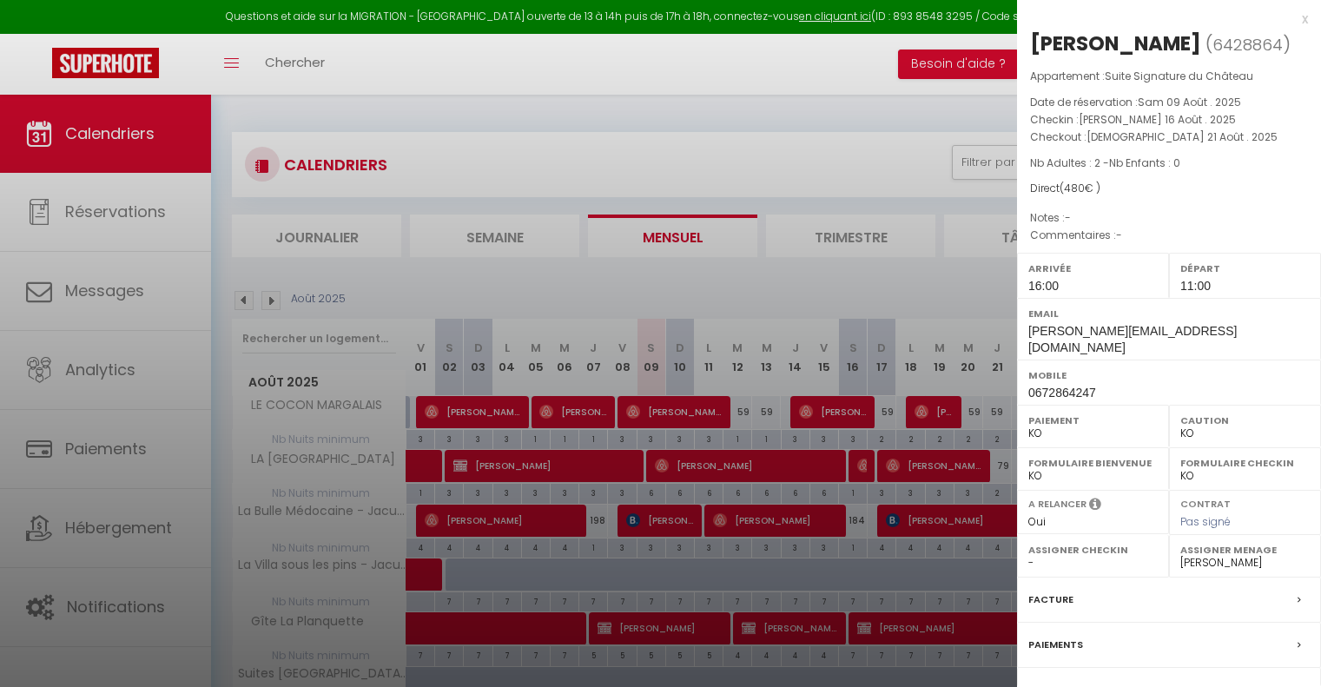
select select "KO"
select select "0"
select select "49948"
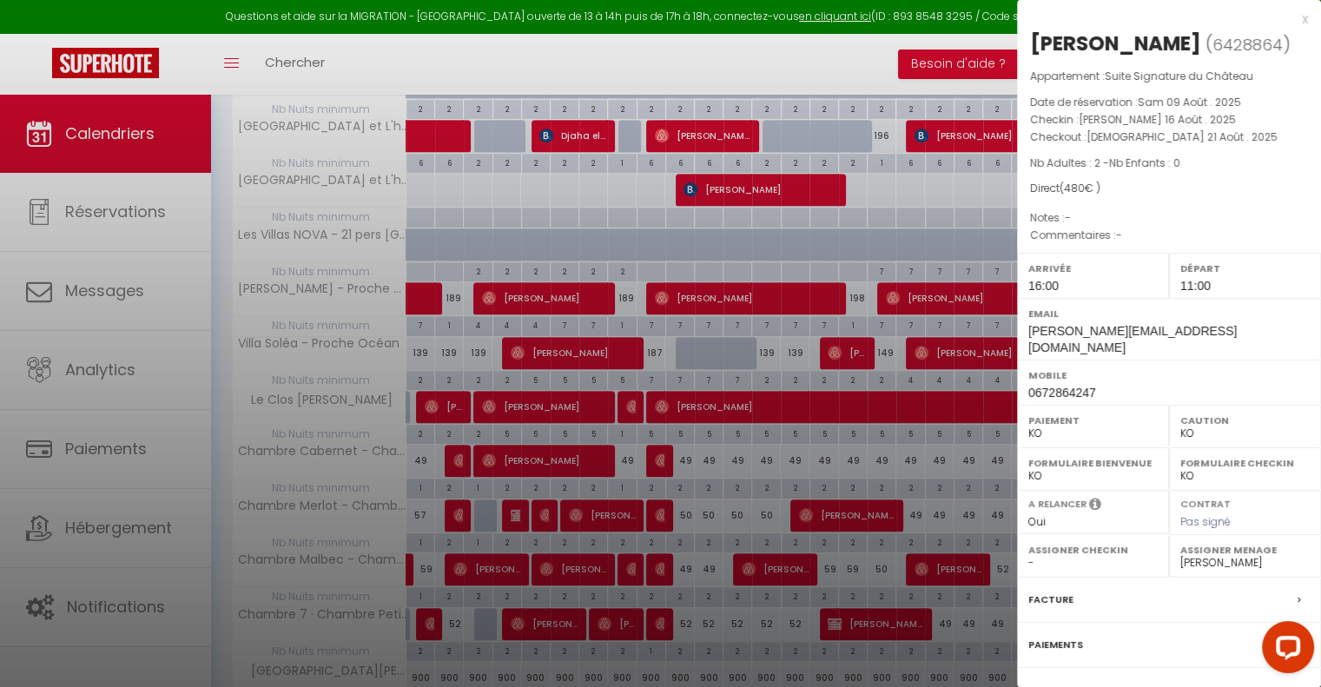
scroll to position [1003, 0]
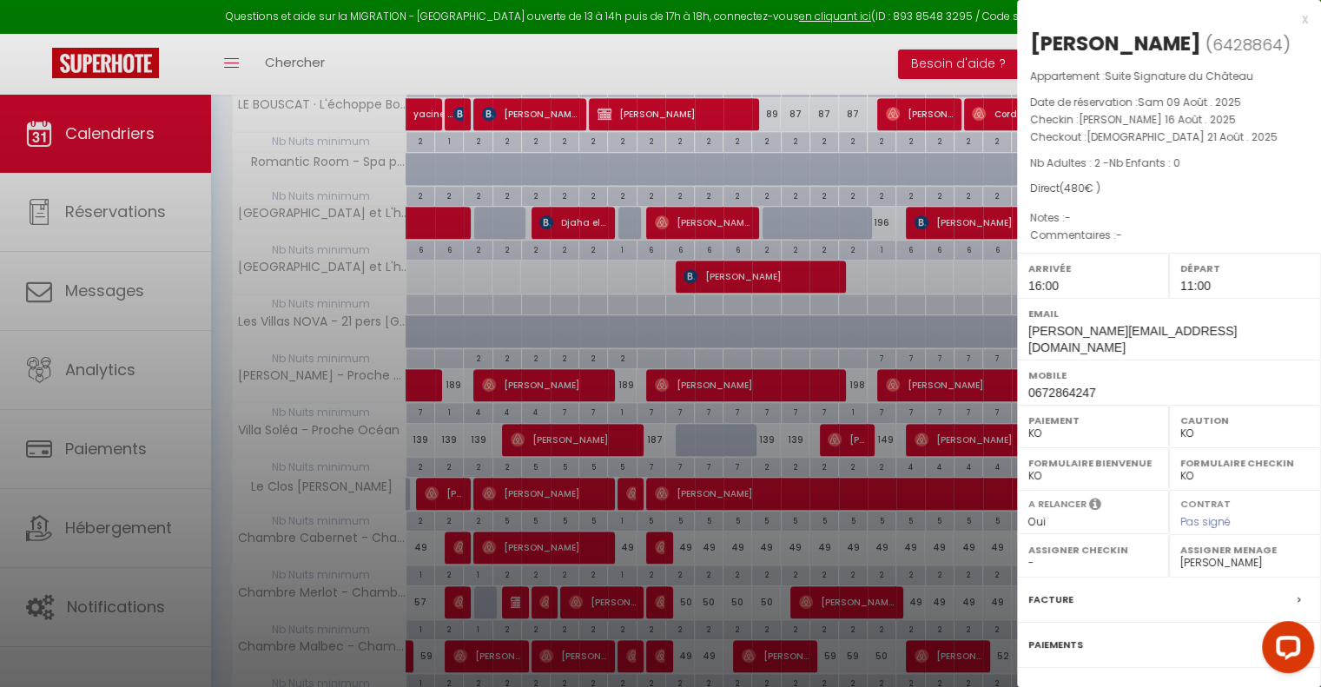
click at [612, 434] on div at bounding box center [660, 343] width 1321 height 687
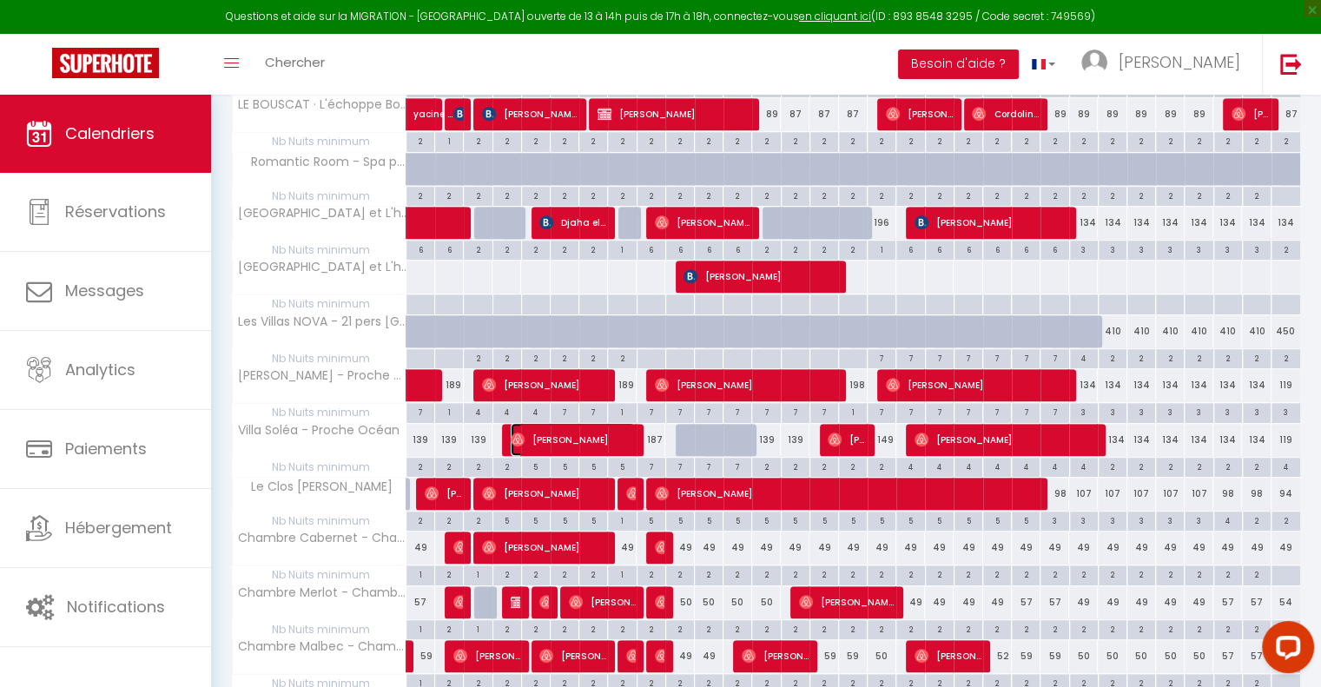
click at [612, 430] on span "[PERSON_NAME]" at bounding box center [573, 439] width 124 height 33
select select "OK"
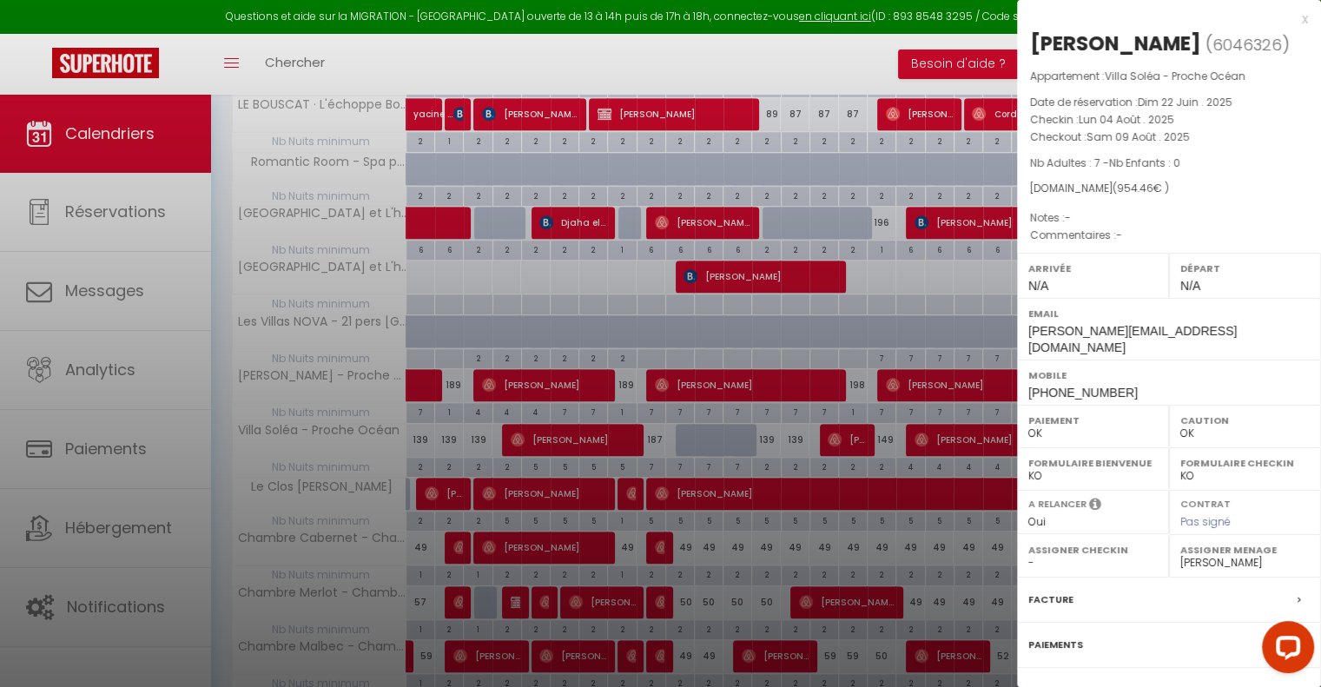
click at [654, 213] on div at bounding box center [660, 343] width 1321 height 687
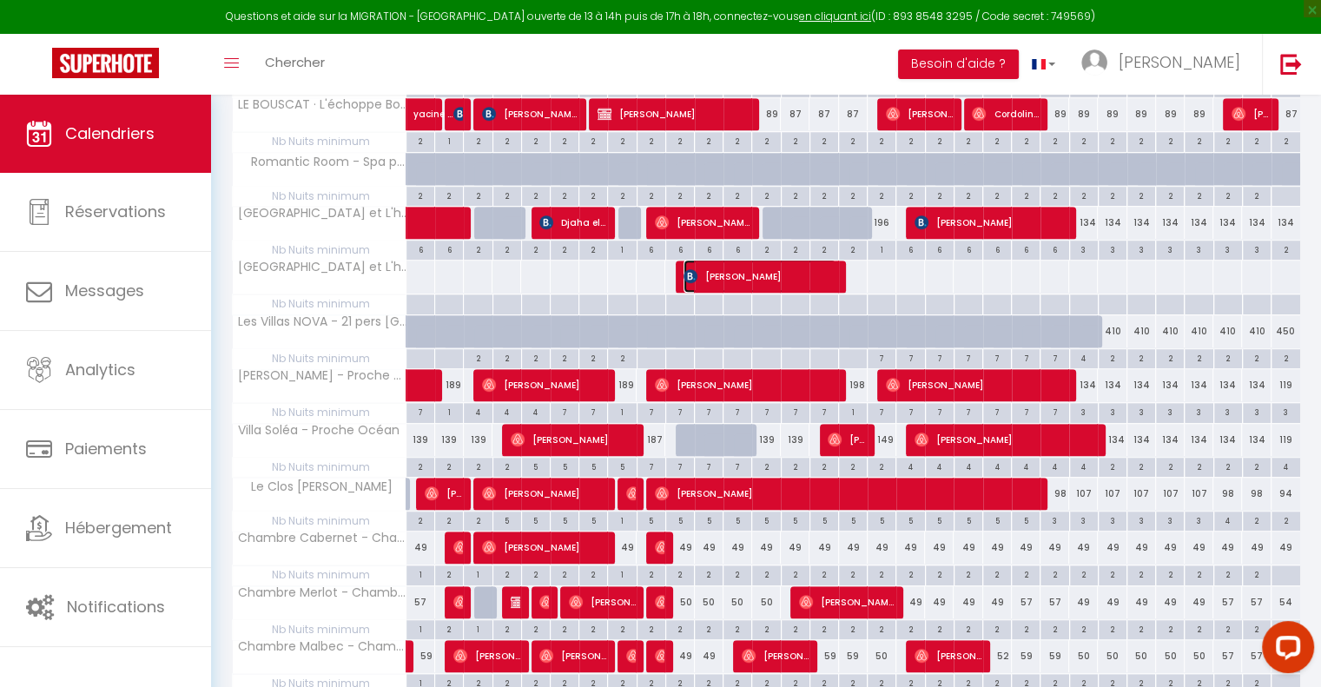
click at [687, 269] on img at bounding box center [691, 276] width 14 height 14
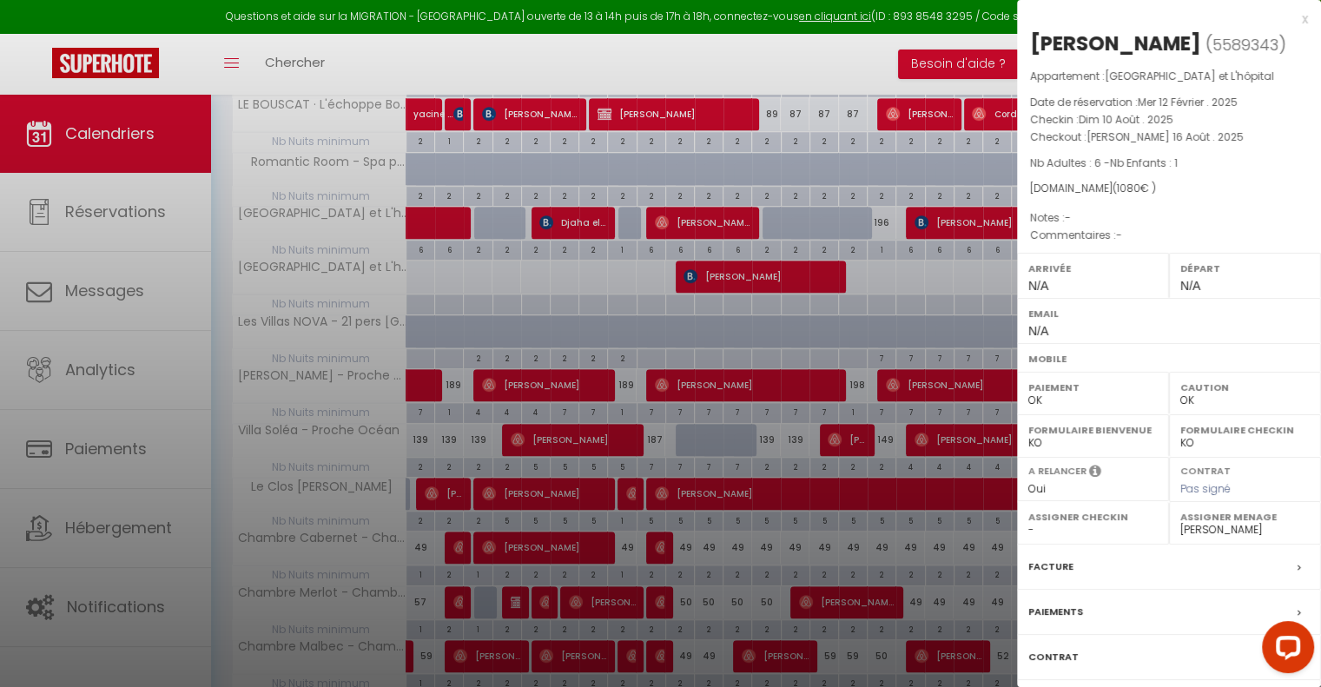
click at [615, 440] on div at bounding box center [660, 343] width 1321 height 687
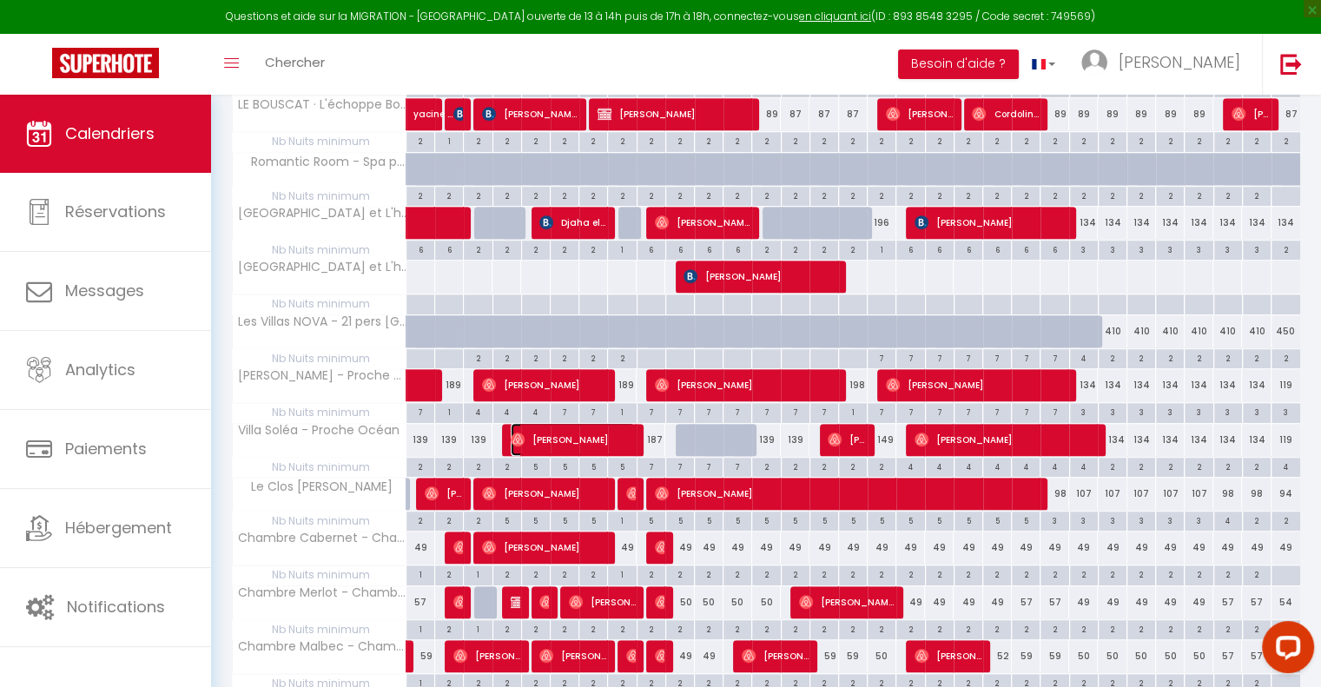
click at [617, 439] on span "[PERSON_NAME]" at bounding box center [573, 439] width 124 height 33
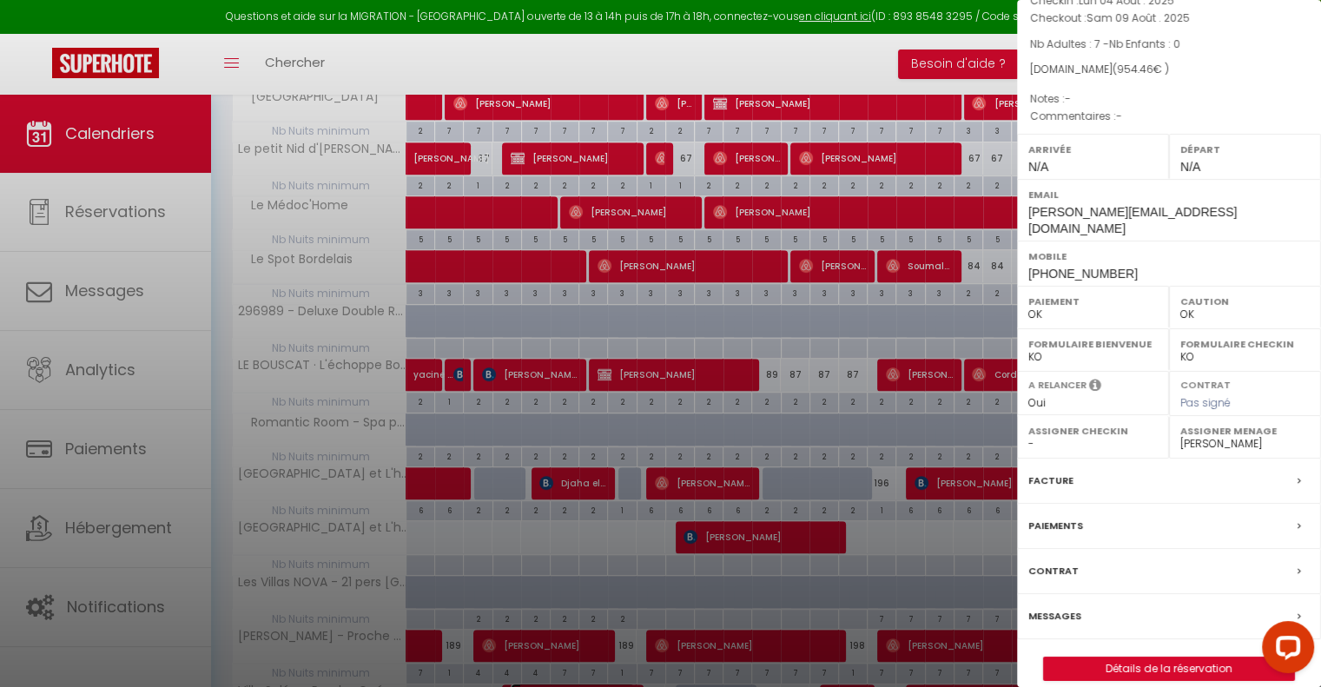
scroll to position [829, 0]
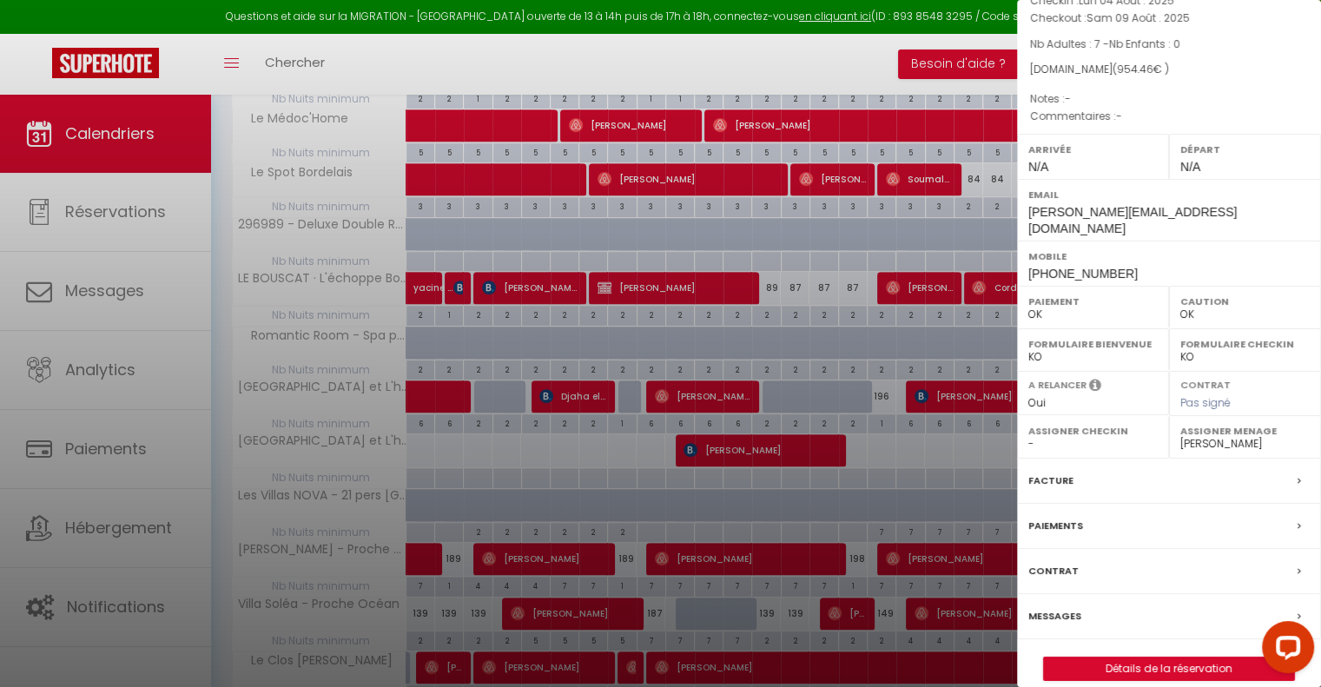
click at [765, 450] on div at bounding box center [660, 343] width 1321 height 687
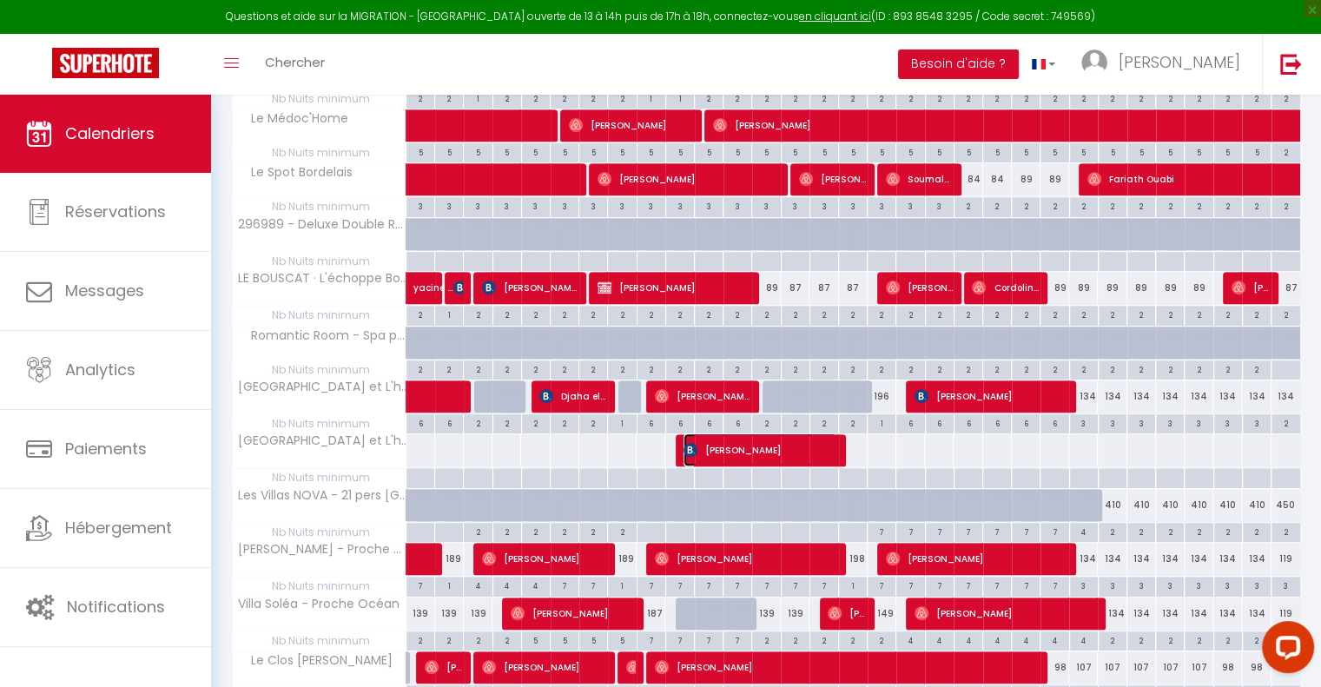
click at [765, 449] on span "[PERSON_NAME]" at bounding box center [760, 450] width 153 height 33
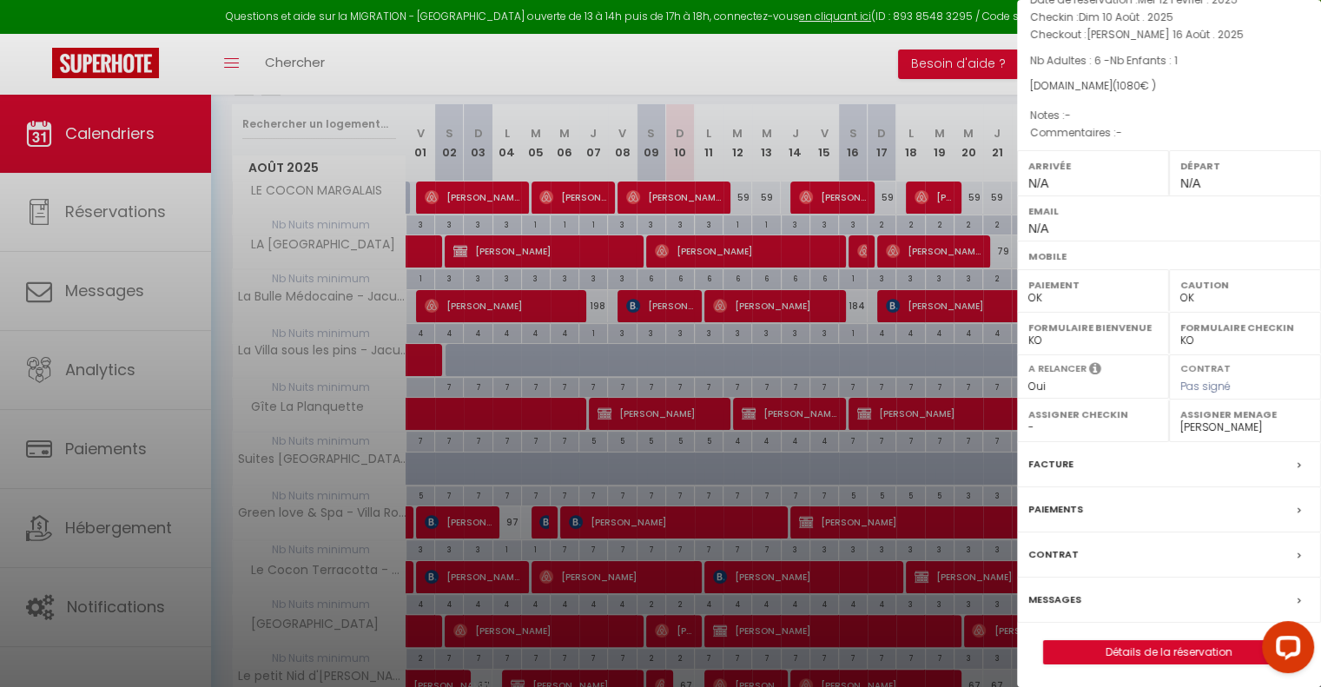
scroll to position [221, 0]
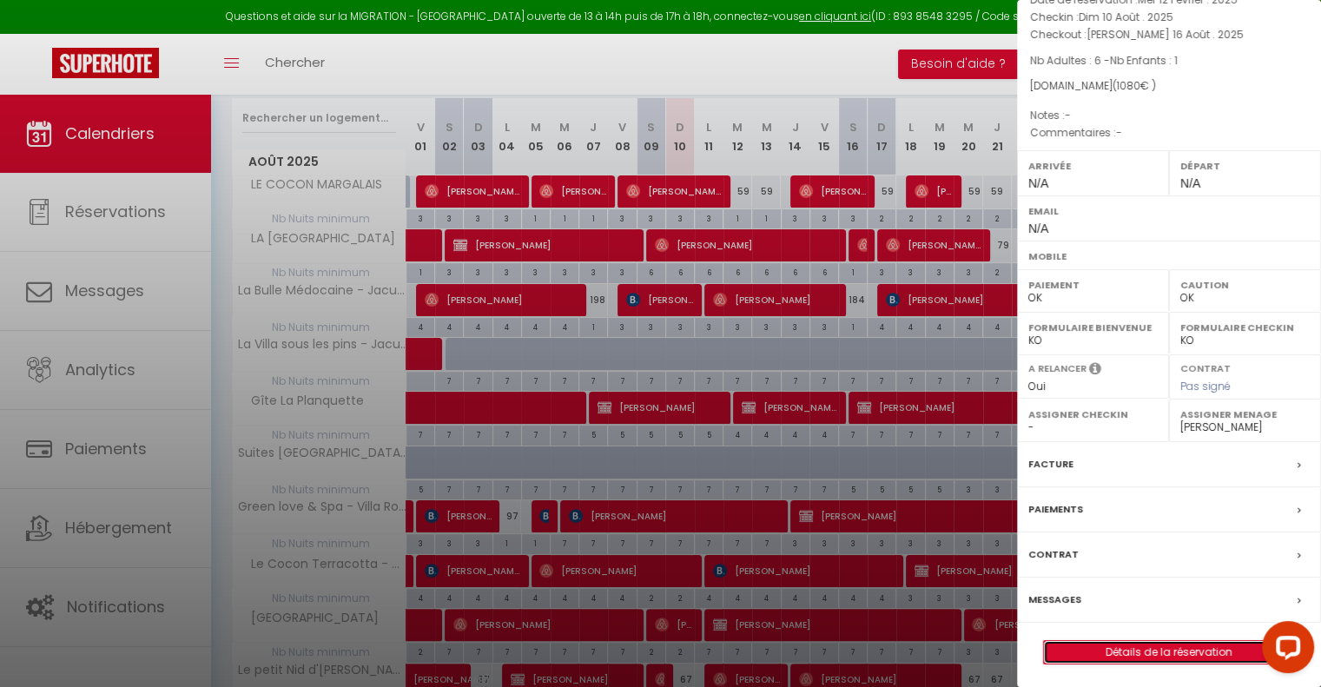
click at [1140, 646] on link "Détails de la réservation" at bounding box center [1169, 652] width 250 height 23
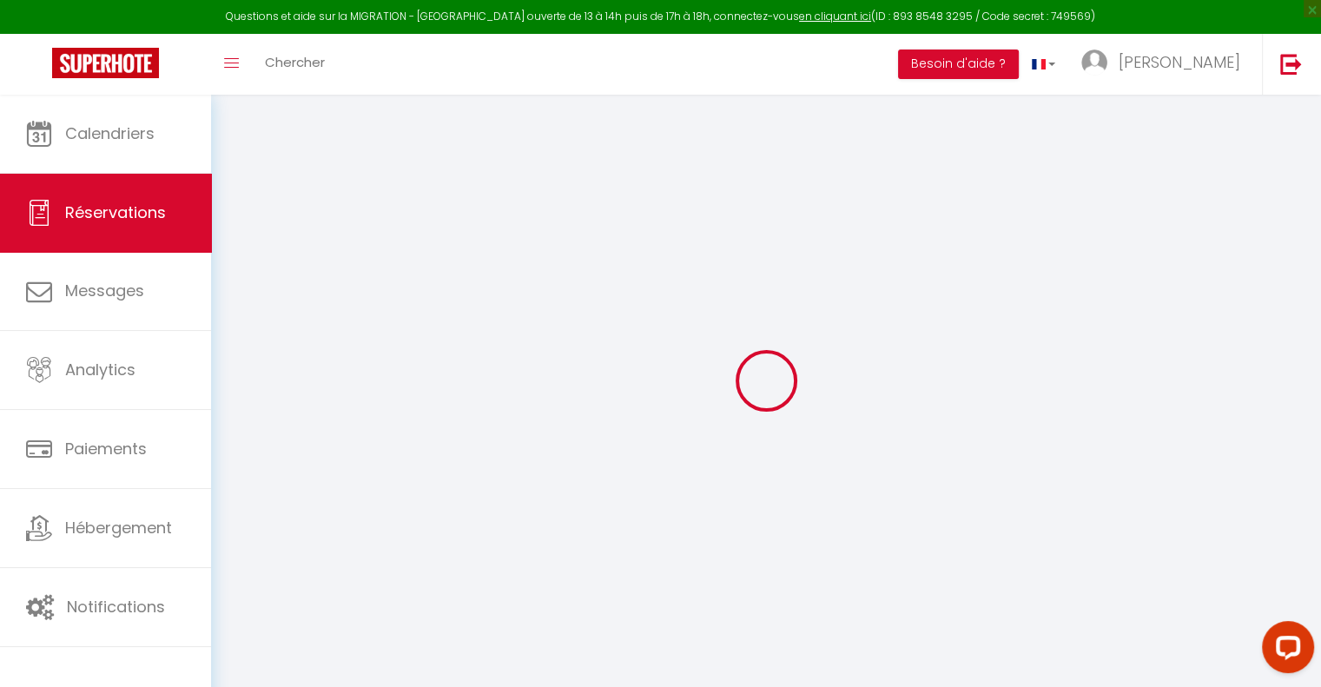
type input "[PERSON_NAME]"
type input "[DEMOGRAPHIC_DATA]"
select select
select select "66263"
select select "1"
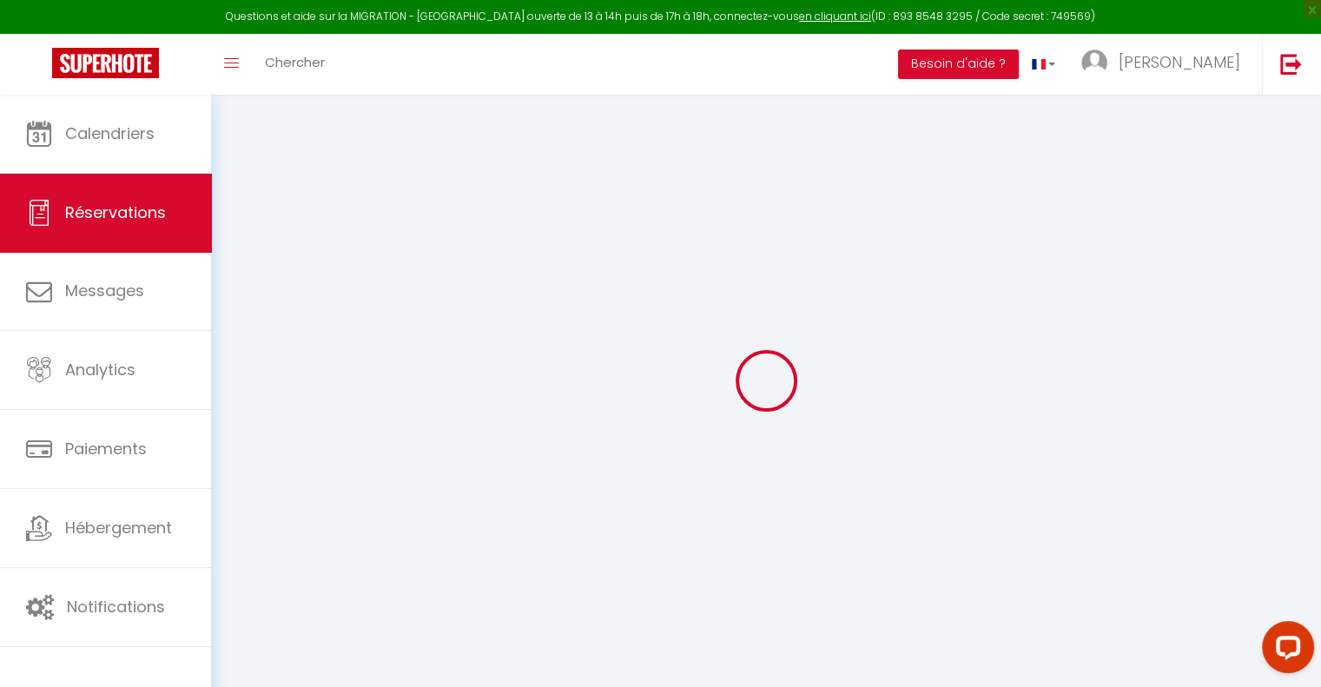
select select
type input "6"
type input "1"
select select "12"
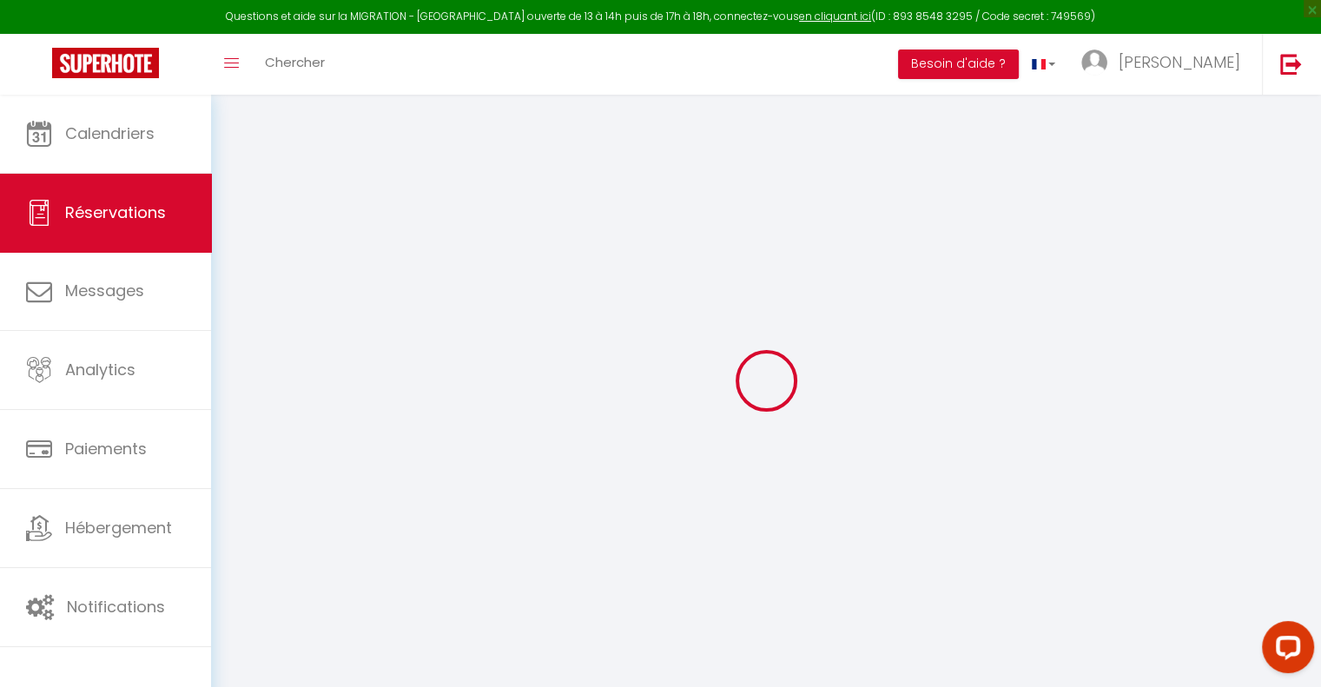
select select "15"
type input "1080"
checkbox input "false"
type input "0"
select select "2"
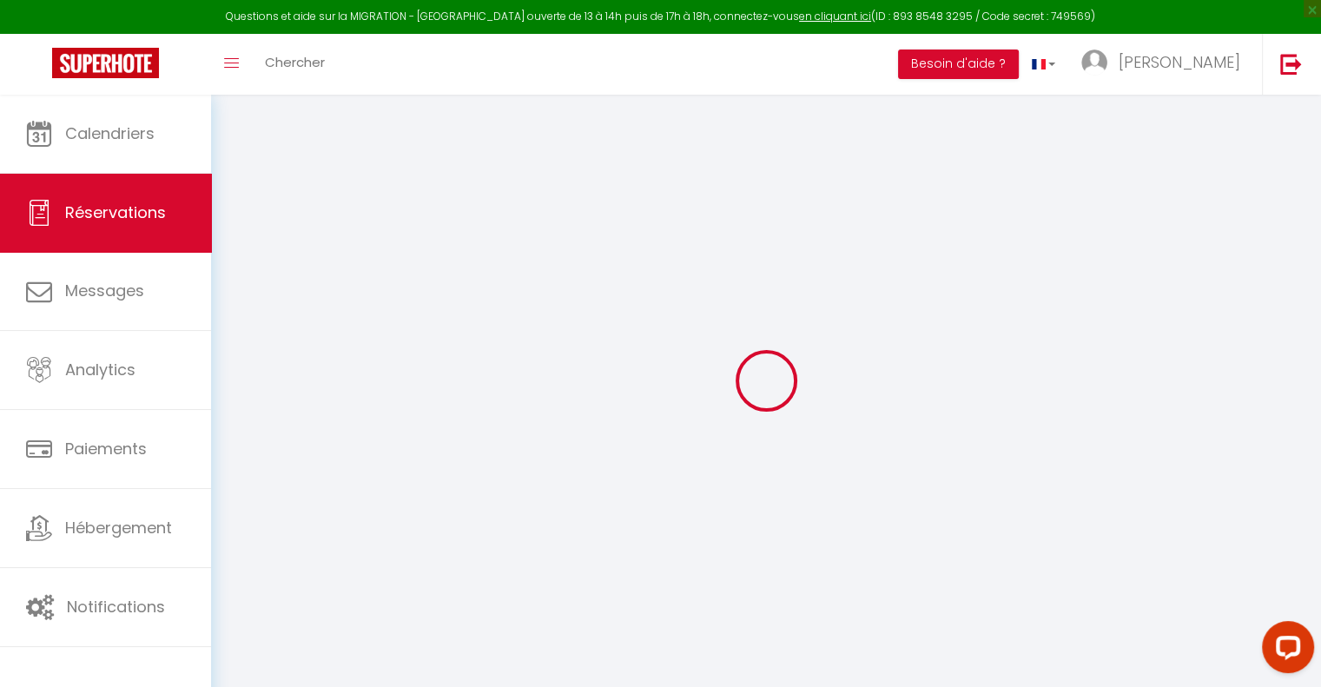
type input "90"
type input "0"
select select
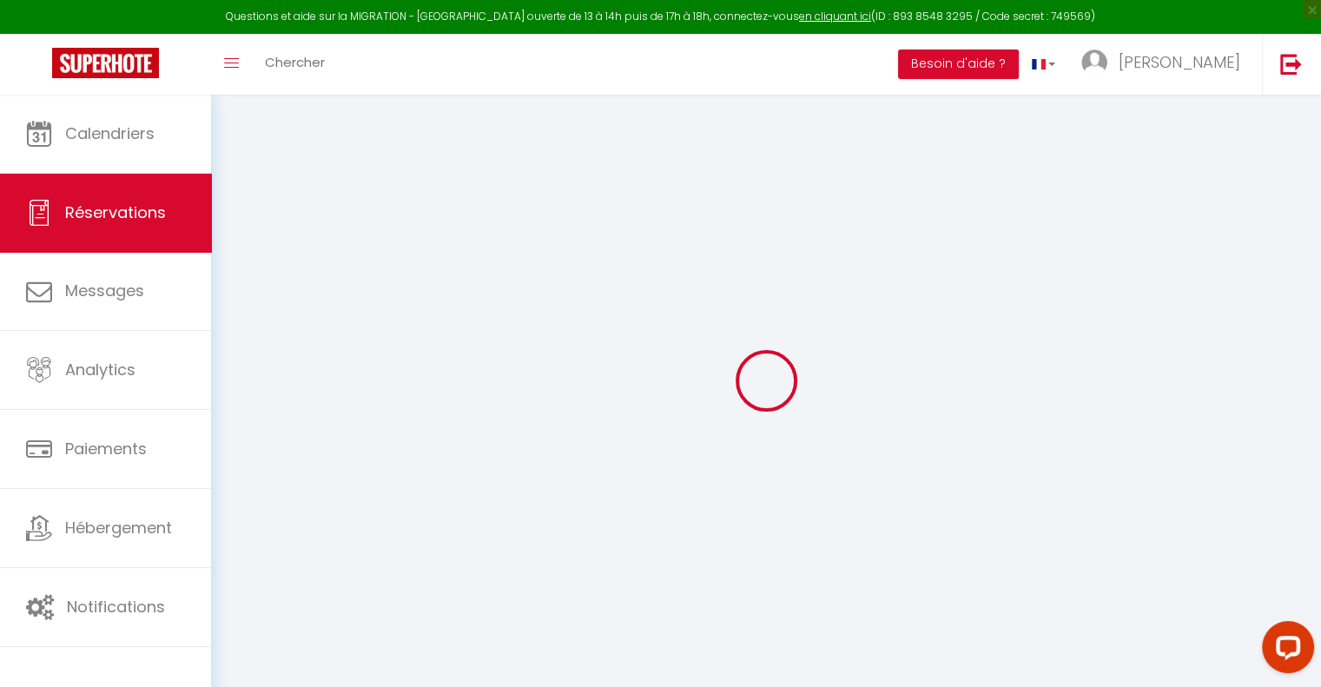
select select
checkbox input "false"
select select
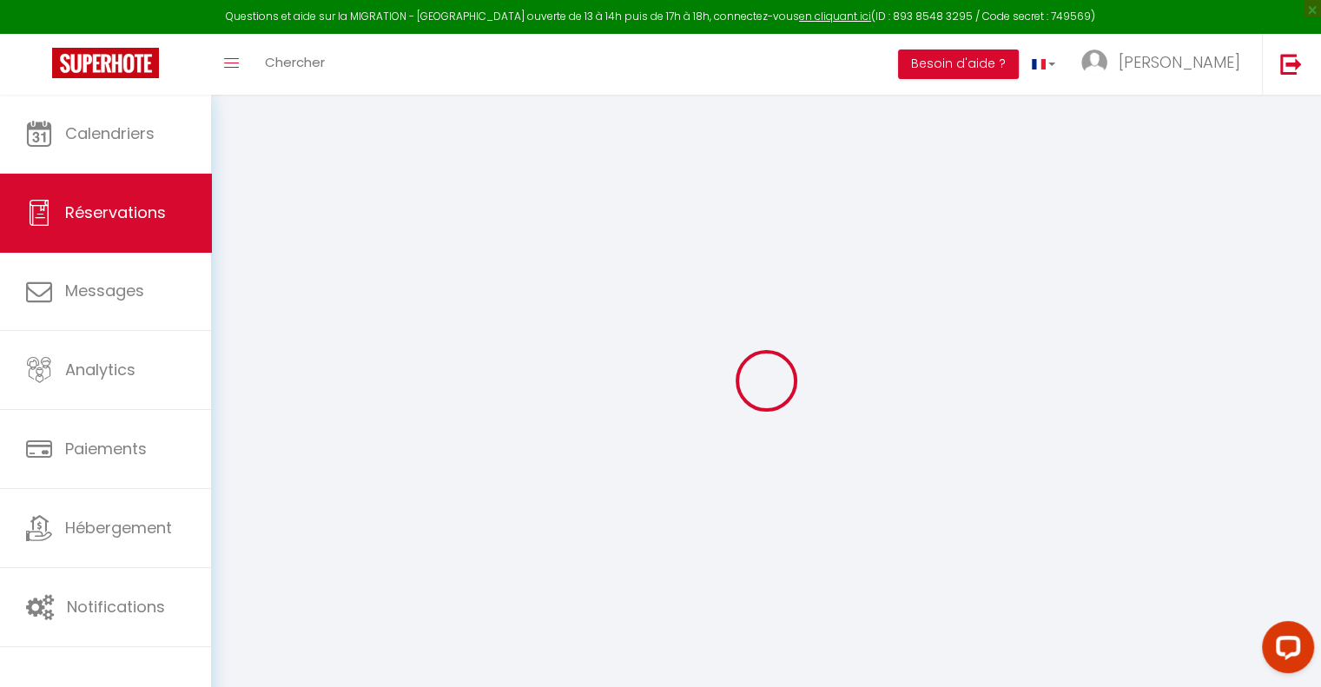
checkbox input "false"
select select
checkbox input "false"
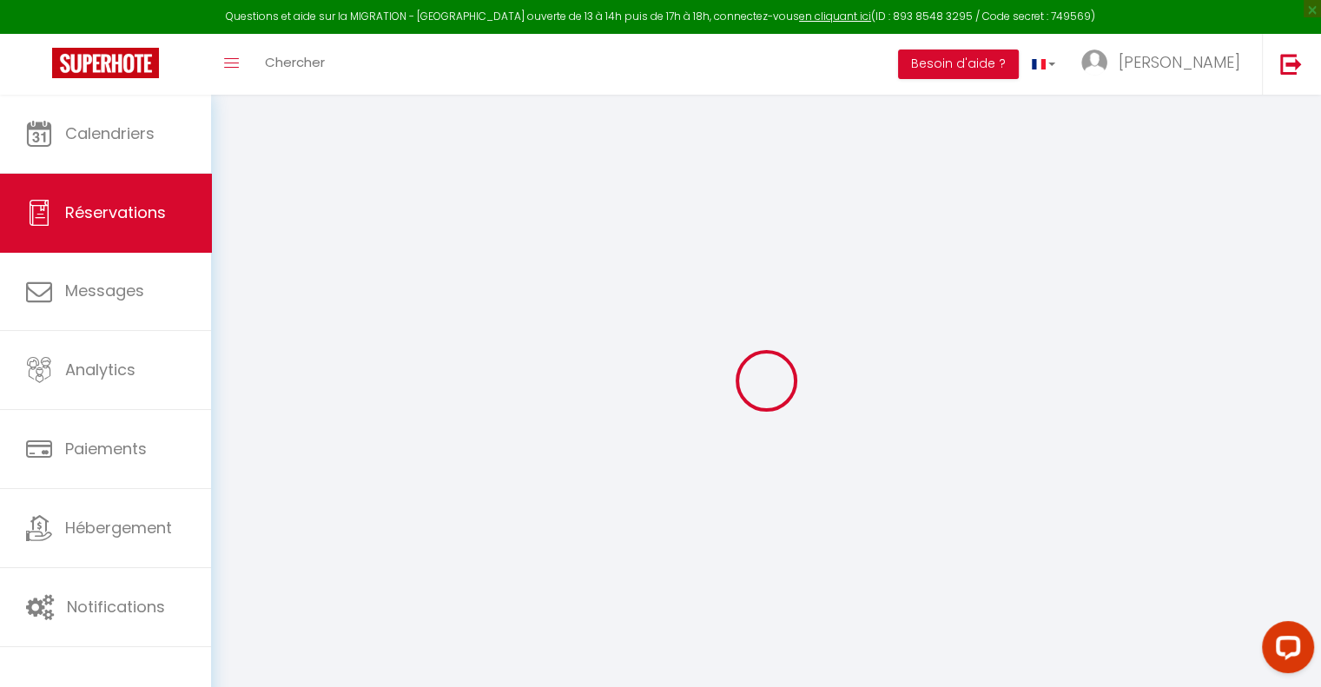
select select
checkbox input "false"
select select
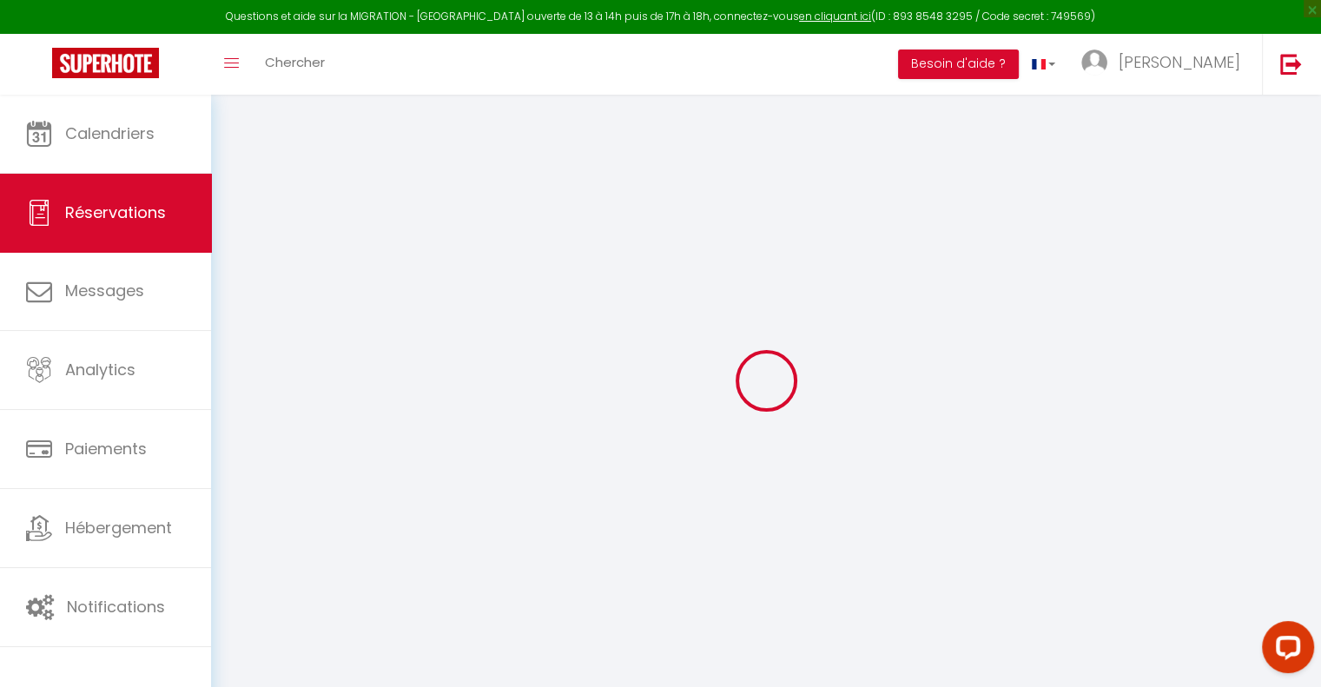
select select
checkbox input "false"
select select
checkbox input "false"
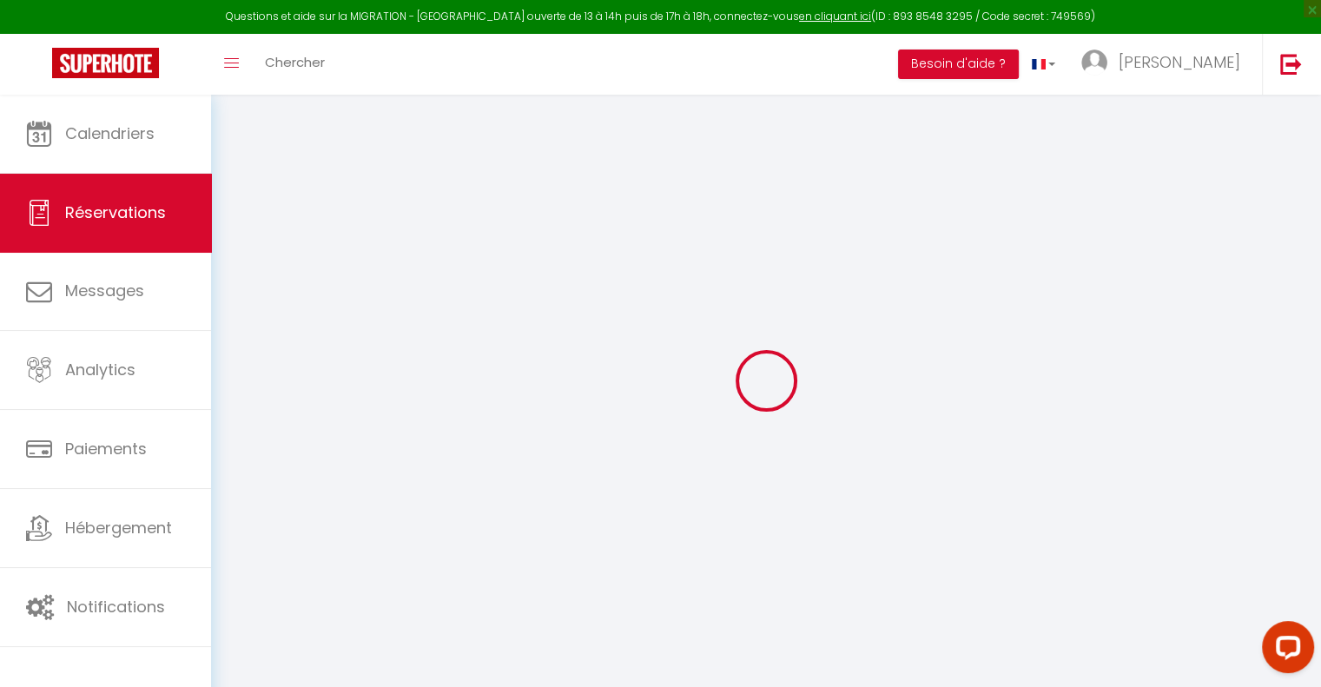
select select
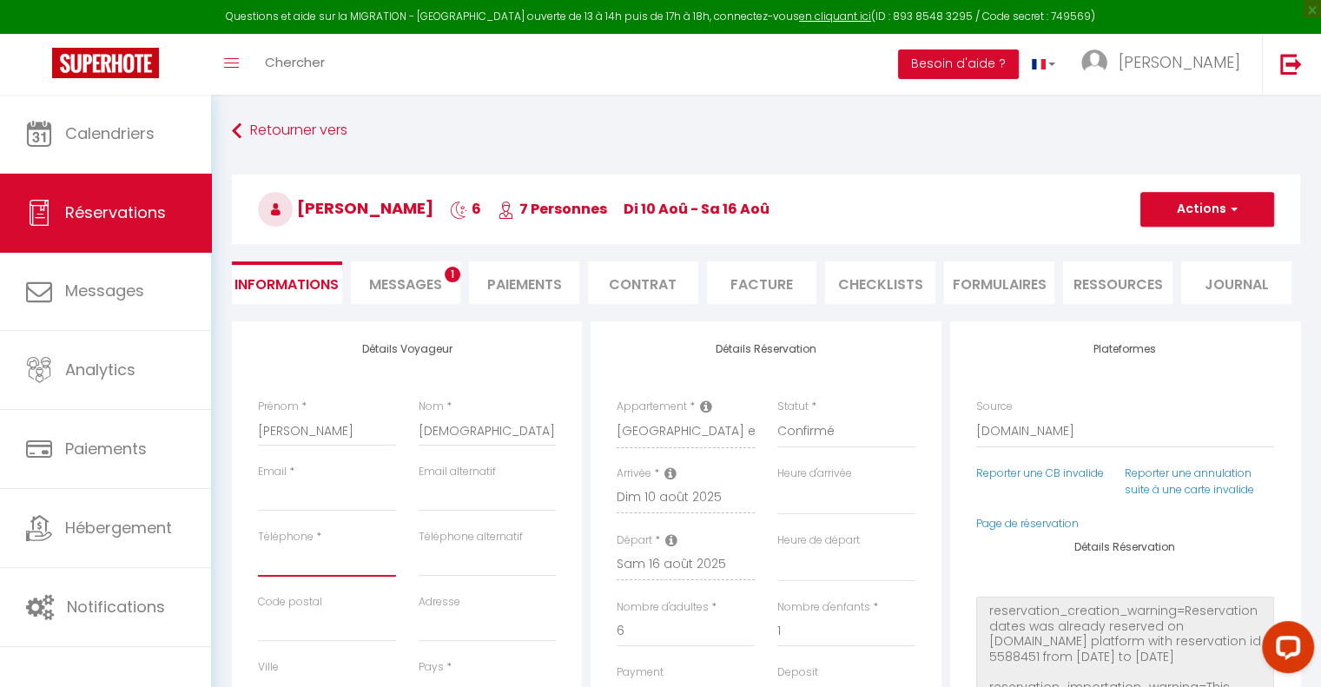
click at [305, 562] on input "Téléphone" at bounding box center [327, 561] width 138 height 31
paste input "[PHONE_NUMBER]"
type input "[PHONE_NUMBER]"
select select
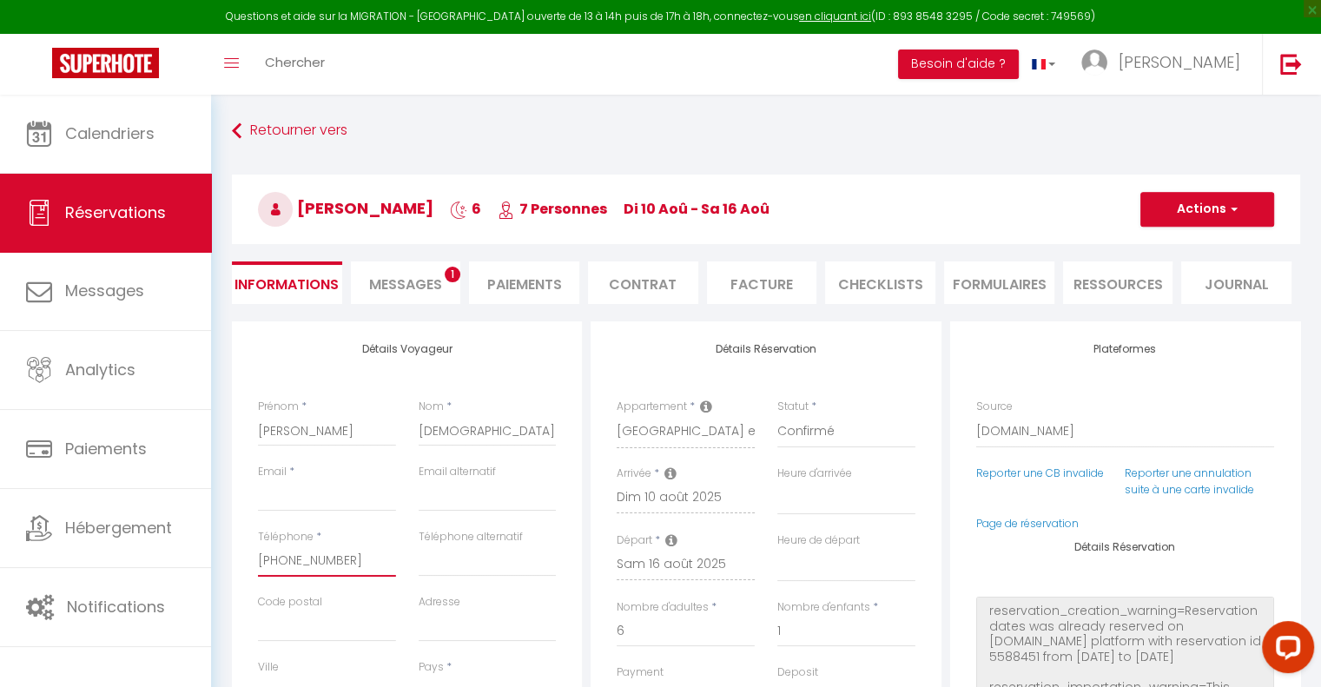
select select
checkbox input "false"
type input "[PHONE_NUMBER]"
click at [298, 503] on input "Email client" at bounding box center [327, 495] width 138 height 31
paste input "[EMAIL_ADDRESS][DOMAIN_NAME]"
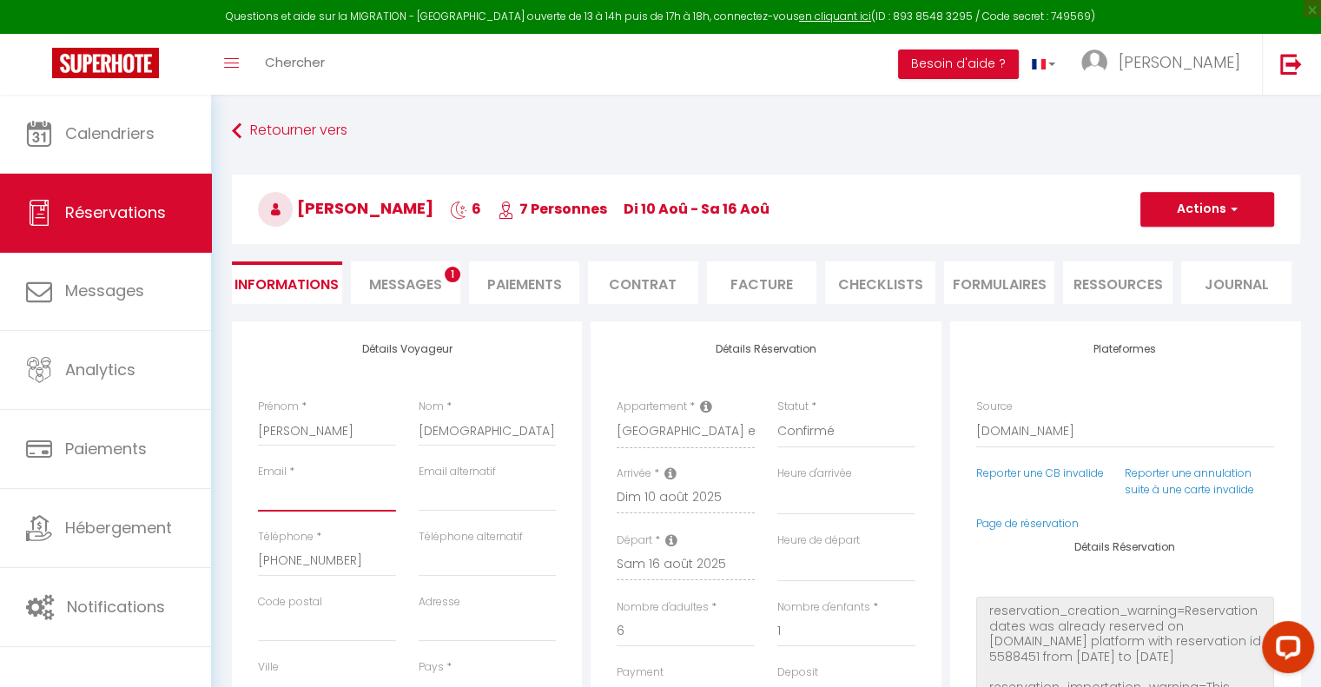
type input "[EMAIL_ADDRESS][DOMAIN_NAME]"
select select
checkbox input "false"
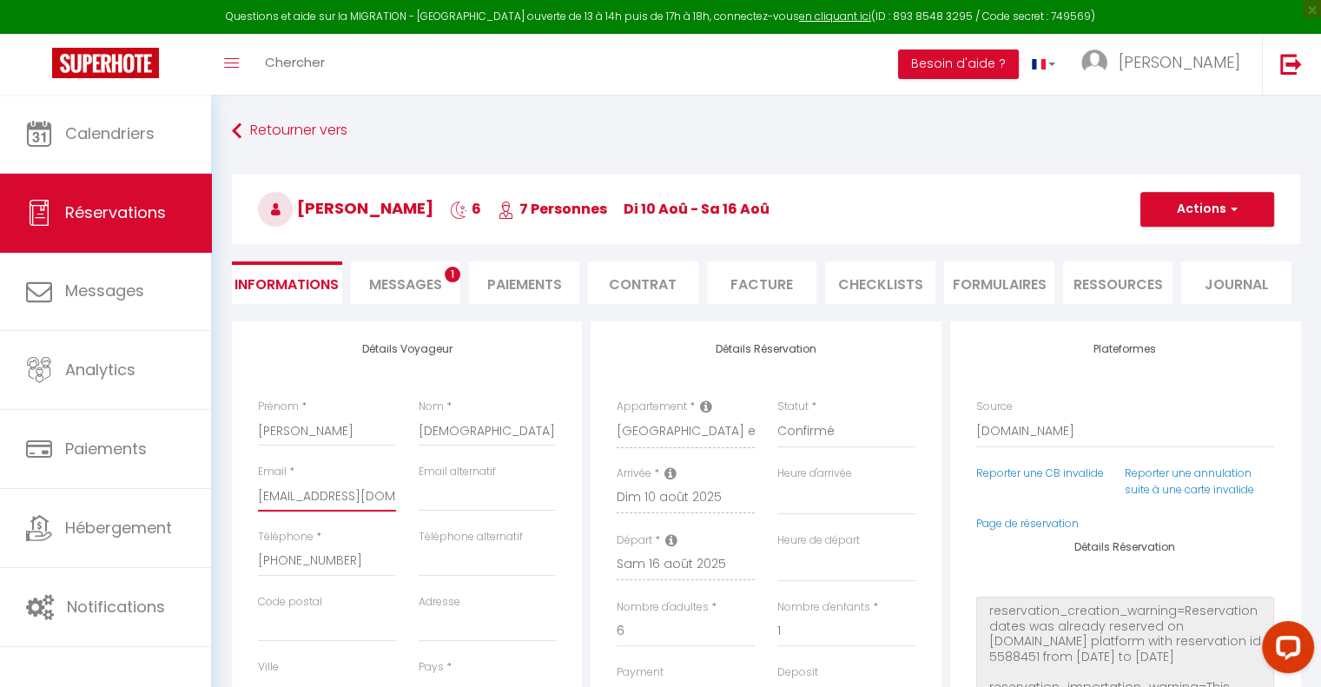
scroll to position [0, 76]
type input "[EMAIL_ADDRESS][DOMAIN_NAME]"
click at [1220, 209] on button "Actions" at bounding box center [1208, 209] width 134 height 35
click at [1180, 245] on link "Enregistrer" at bounding box center [1190, 247] width 137 height 23
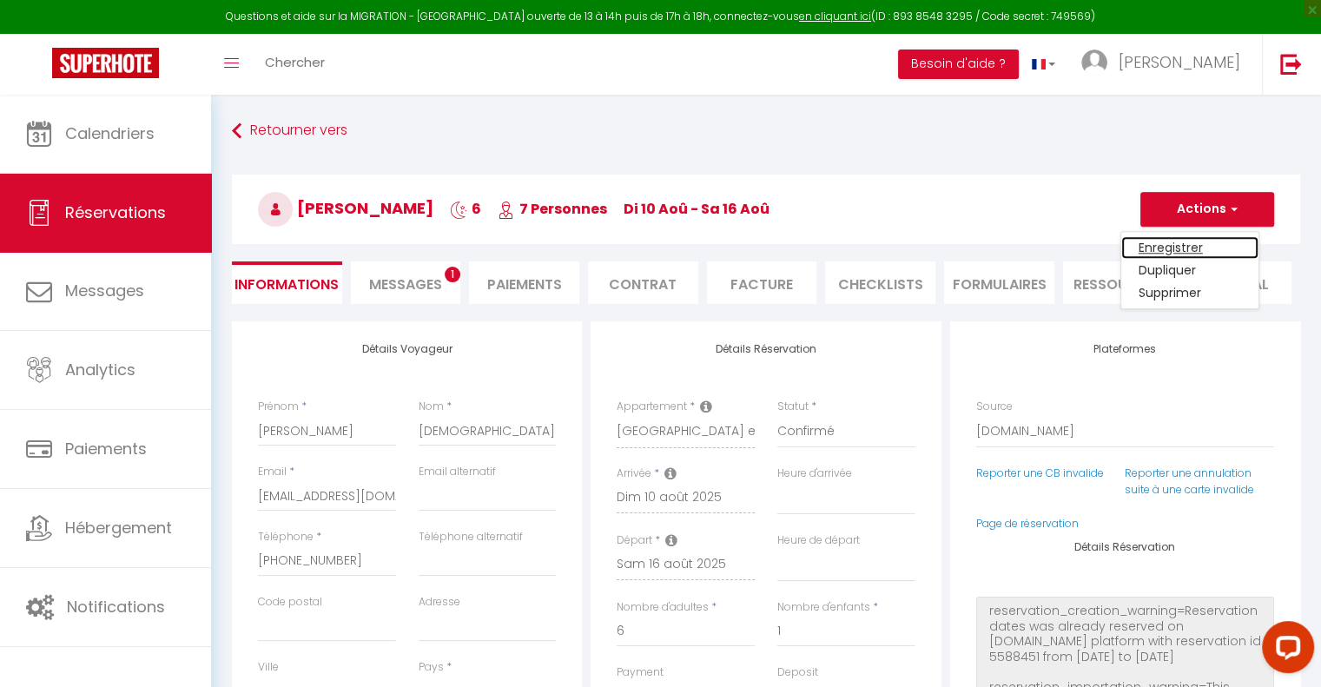
select select
checkbox input "false"
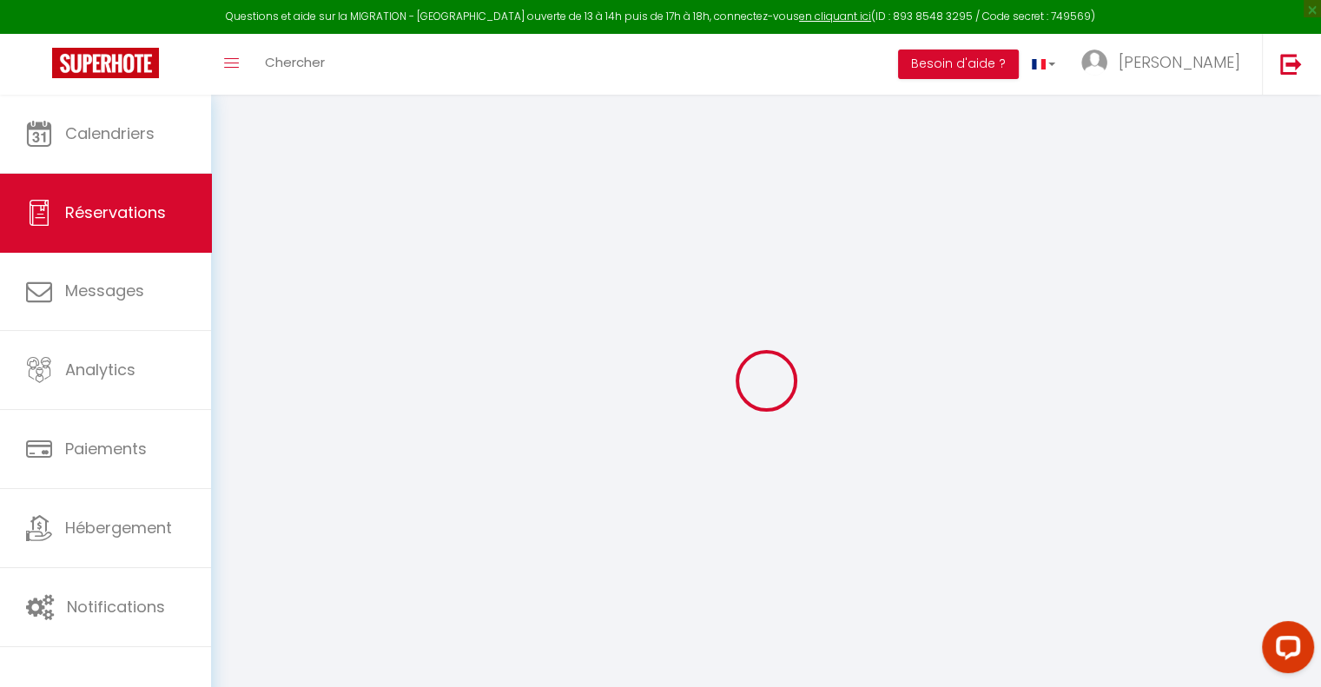
select select
checkbox input "false"
